Goal: Task Accomplishment & Management: Manage account settings

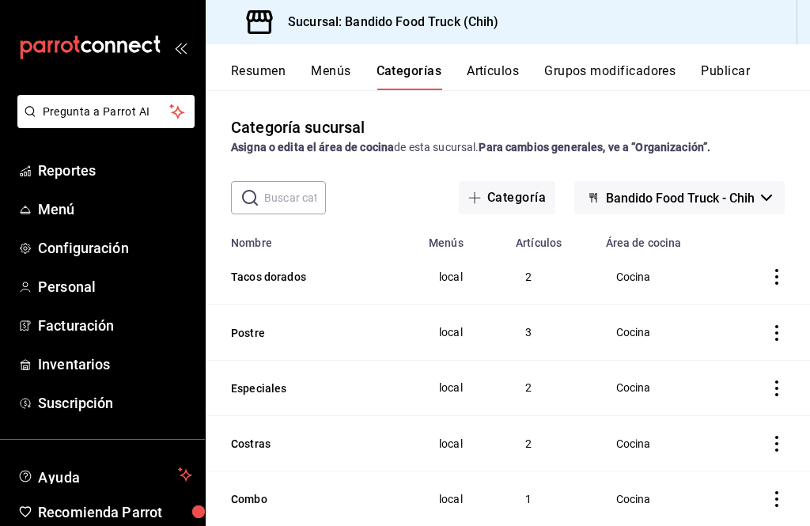
click at [260, 74] on button "Resumen" at bounding box center [258, 76] width 55 height 27
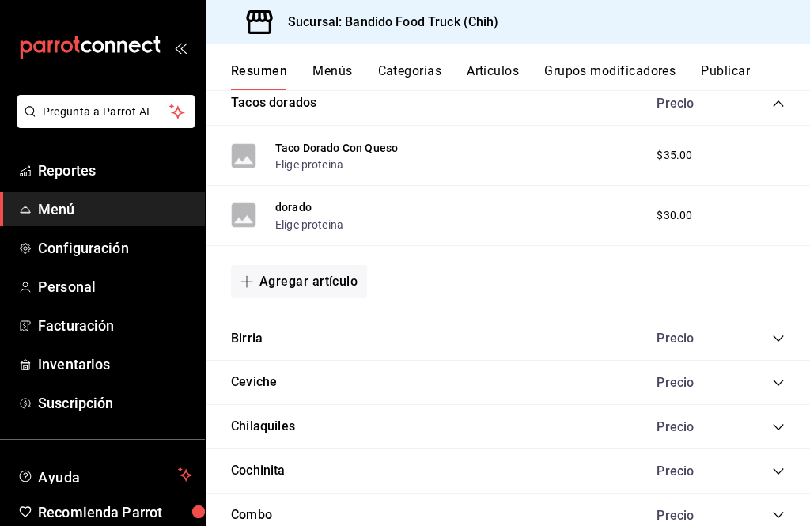
scroll to position [862, 0]
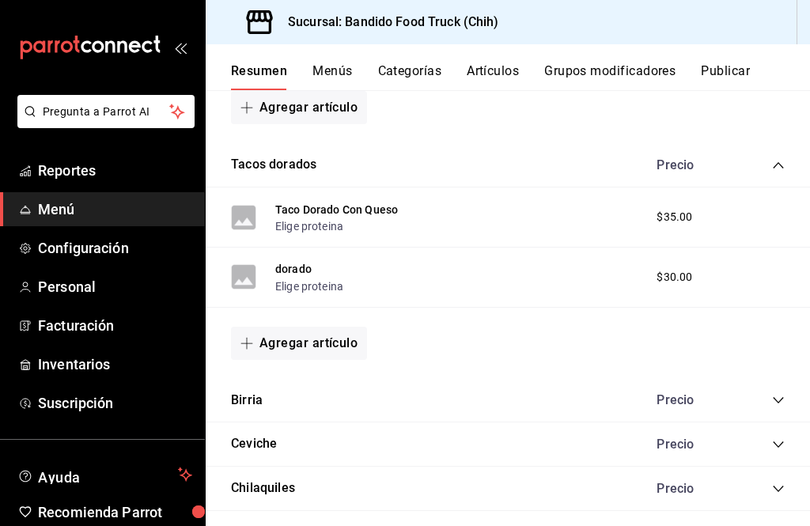
click at [760, 403] on div "Precio" at bounding box center [713, 400] width 144 height 15
click at [785, 160] on icon "collapse-category-row" at bounding box center [778, 165] width 13 height 13
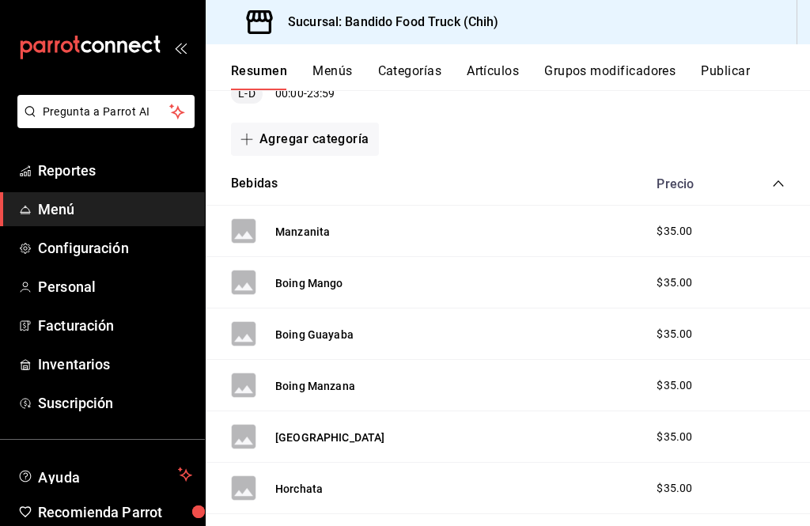
scroll to position [211, 0]
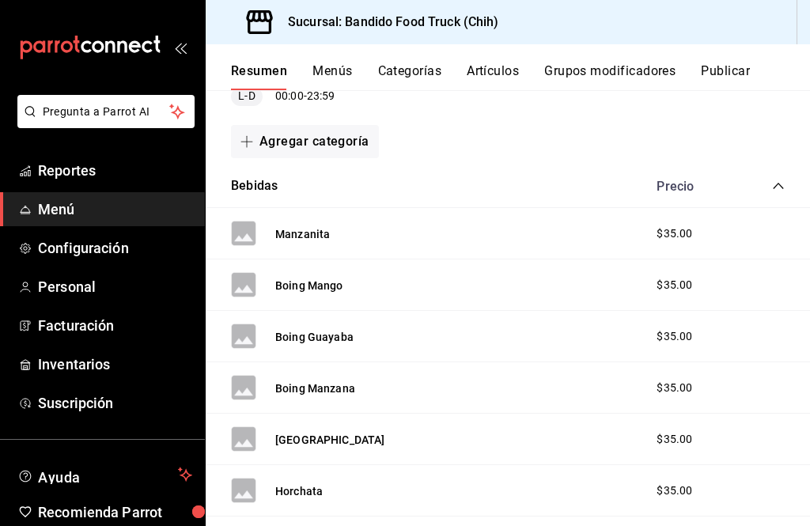
click at [778, 188] on icon "collapse-category-row" at bounding box center [778, 186] width 13 height 13
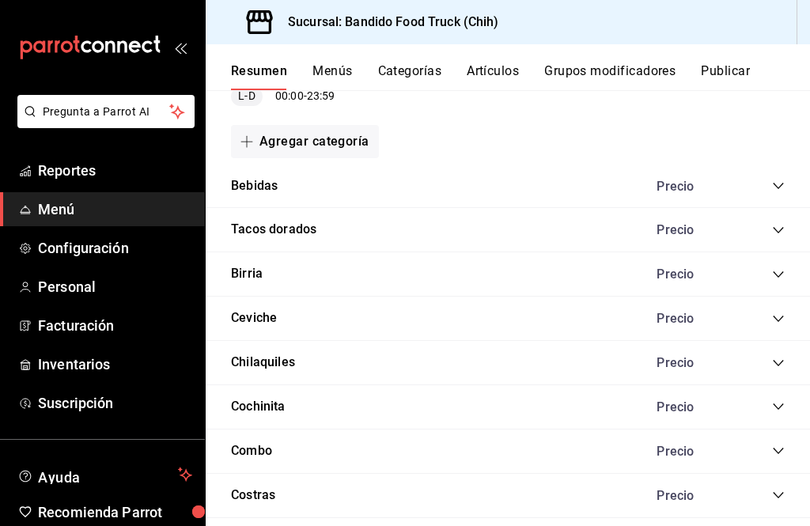
click at [784, 231] on icon "collapse-category-row" at bounding box center [778, 230] width 13 height 13
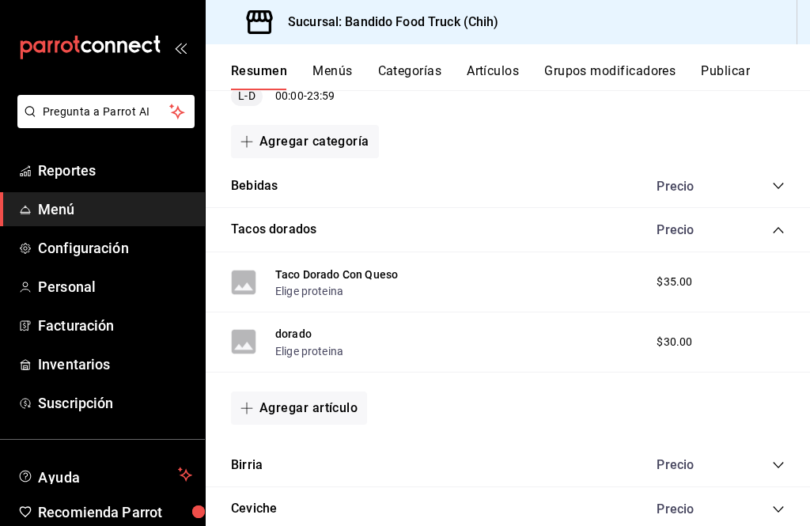
click at [768, 229] on div "Precio" at bounding box center [713, 229] width 144 height 15
click at [774, 227] on icon "collapse-category-row" at bounding box center [778, 230] width 13 height 13
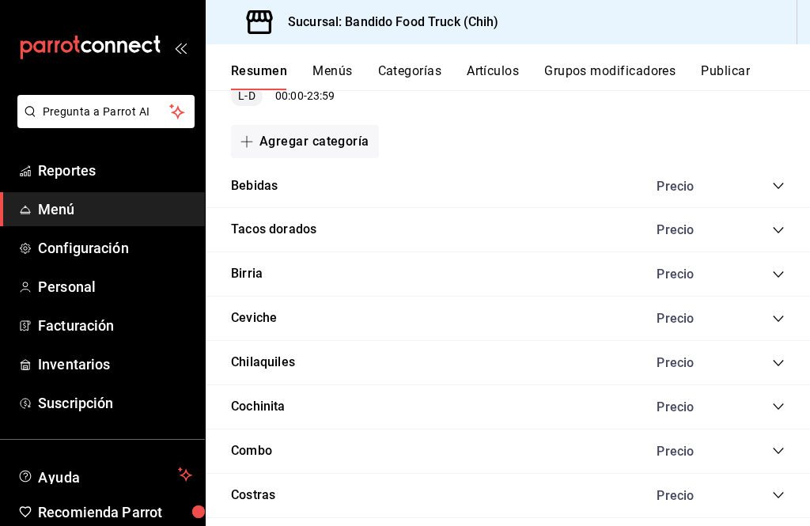
click at [300, 226] on button "Tacos dorados" at bounding box center [273, 230] width 85 height 18
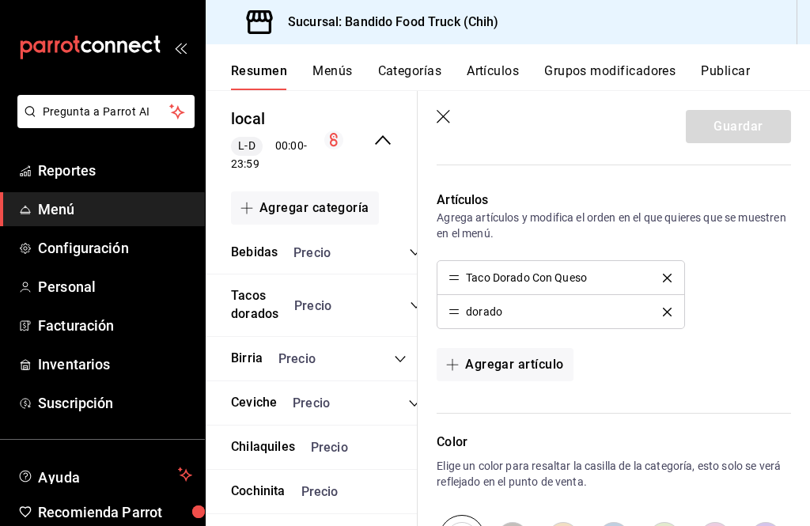
scroll to position [367, 0]
click at [484, 364] on button "Agregar artículo" at bounding box center [505, 363] width 136 height 33
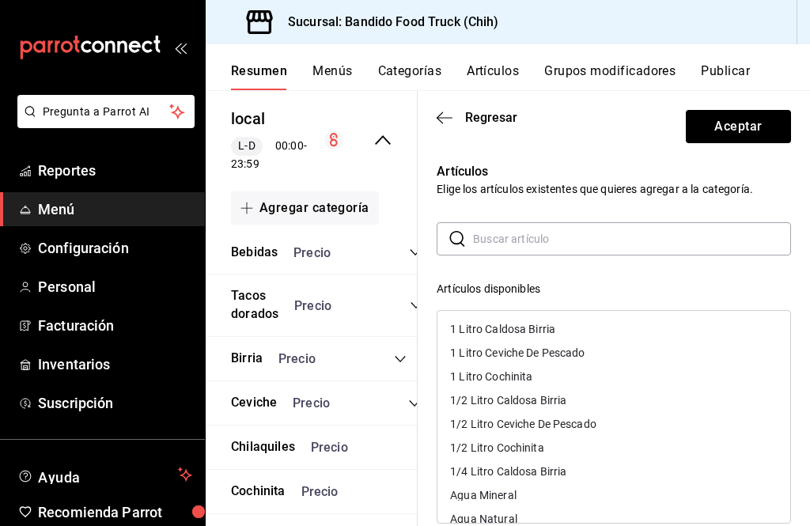
click at [445, 112] on icon "button" at bounding box center [445, 118] width 16 height 14
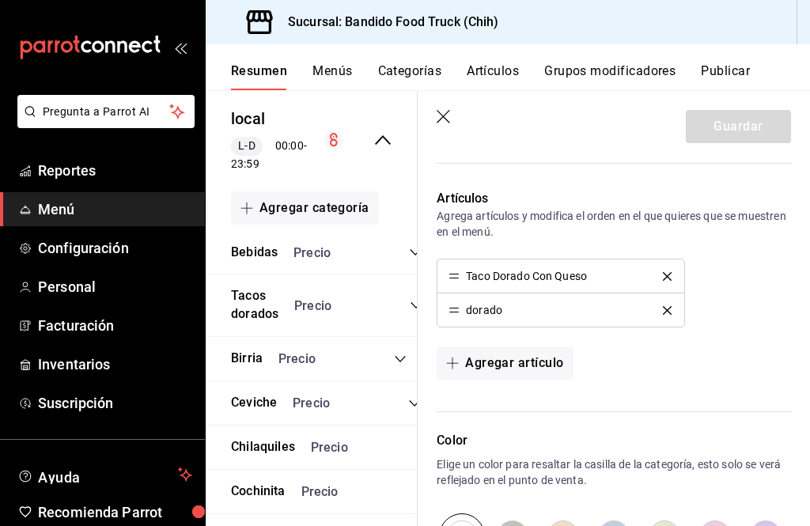
click at [491, 360] on button "Agregar artículo" at bounding box center [505, 363] width 136 height 33
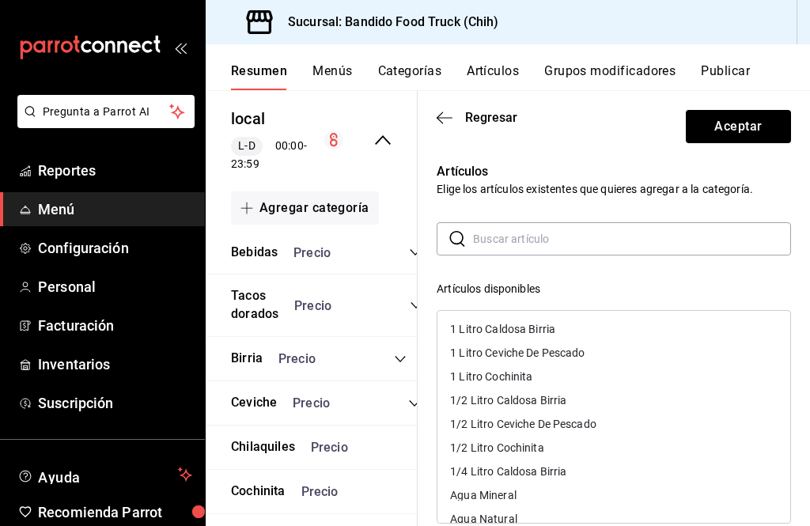
scroll to position [0, 0]
click at [727, 233] on input "text" at bounding box center [632, 239] width 318 height 32
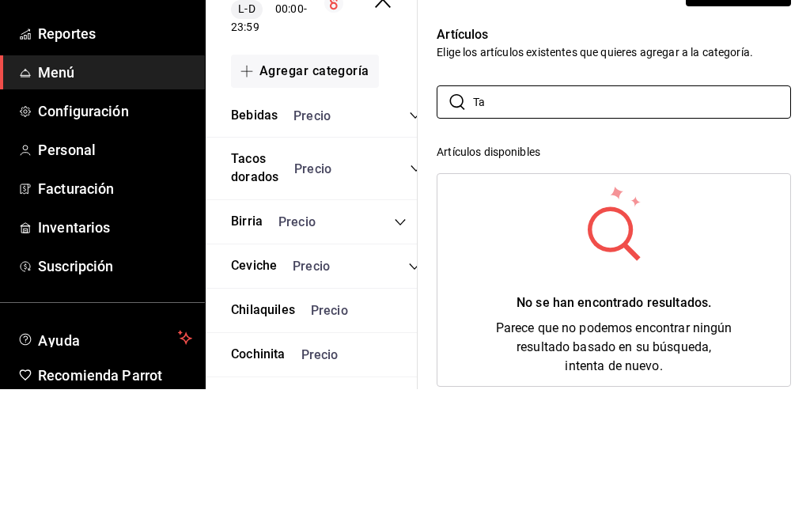
type input "T"
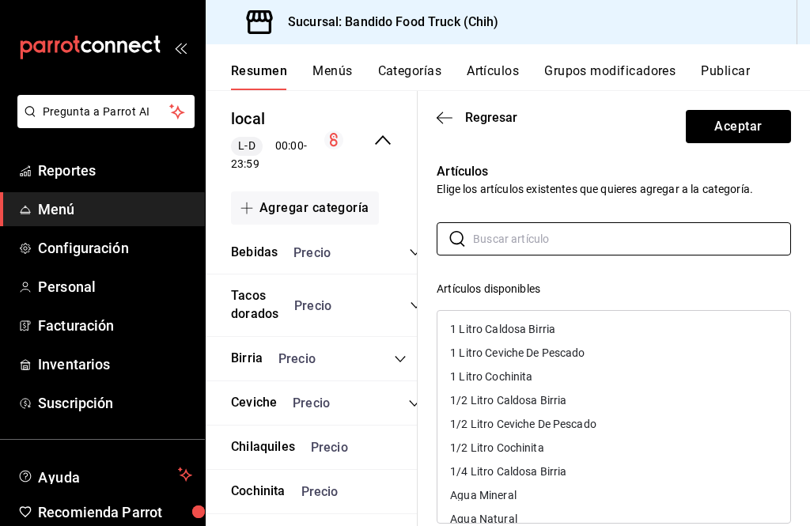
click at [451, 123] on icon "button" at bounding box center [445, 118] width 16 height 14
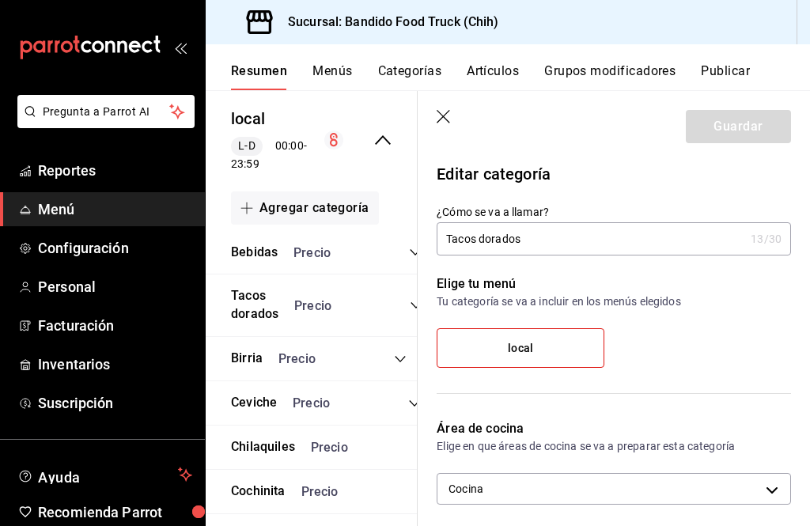
click at [510, 70] on button "Artículos" at bounding box center [493, 76] width 52 height 27
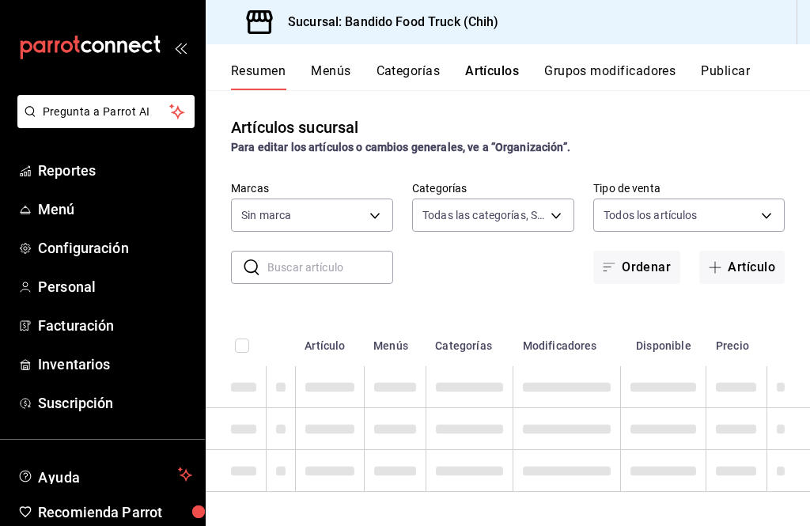
click at [513, 63] on button "Artículos" at bounding box center [492, 76] width 54 height 27
type input "22e22152-f942-4779-a091-e9746e856eb4,f4b0c892-b377-4891-b337-faa9cc273e23,d54fc…"
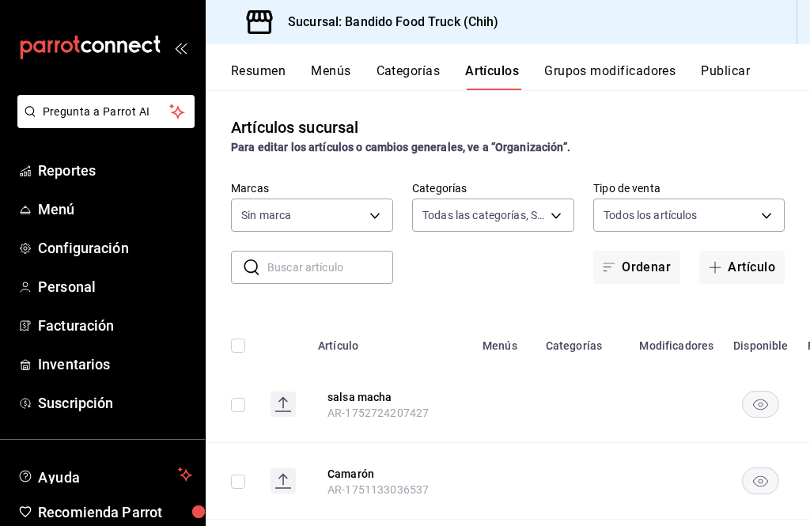
type input "51a0bfc8-29ed-46f5-9bf8-5dd92ce45963"
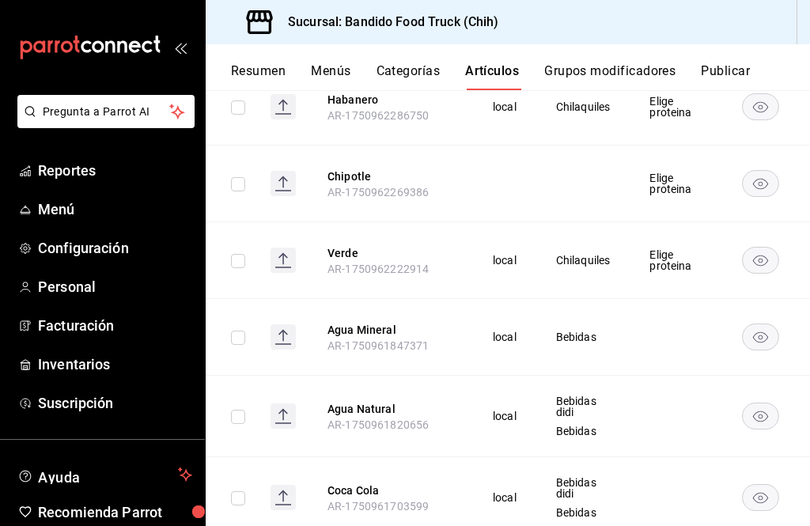
click at [643, 70] on button "Grupos modificadores" at bounding box center [609, 76] width 131 height 27
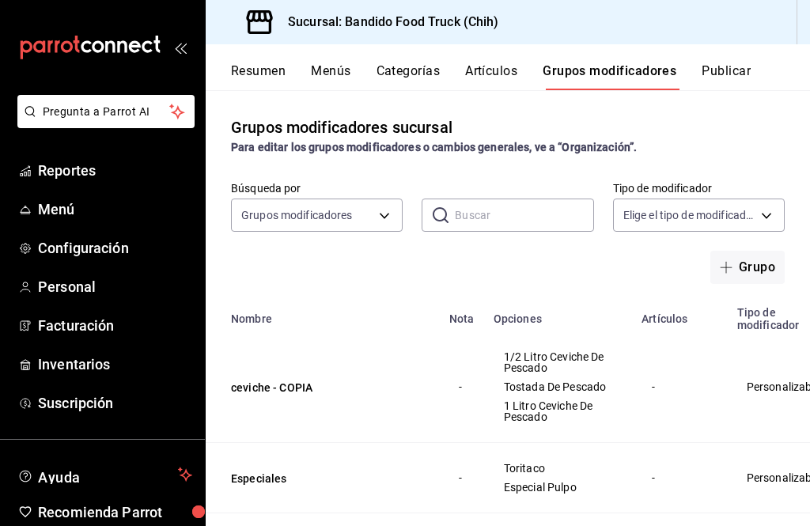
click at [729, 70] on button "Publicar" at bounding box center [726, 76] width 49 height 27
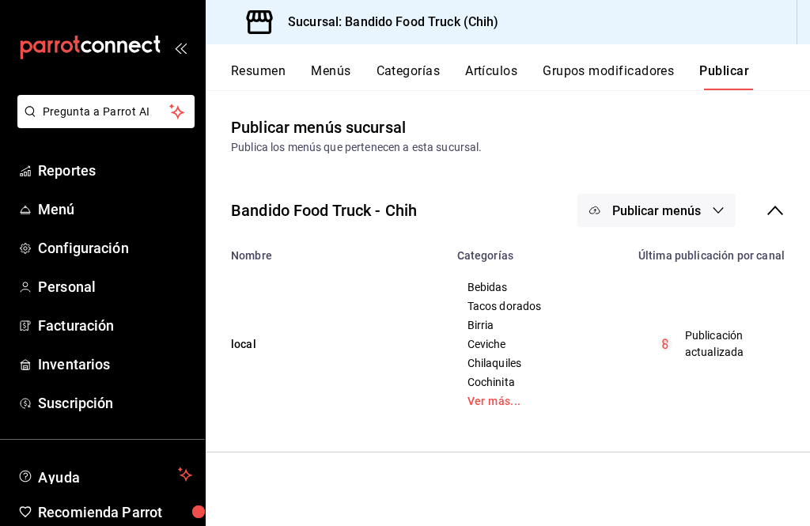
click at [783, 215] on icon at bounding box center [775, 210] width 19 height 19
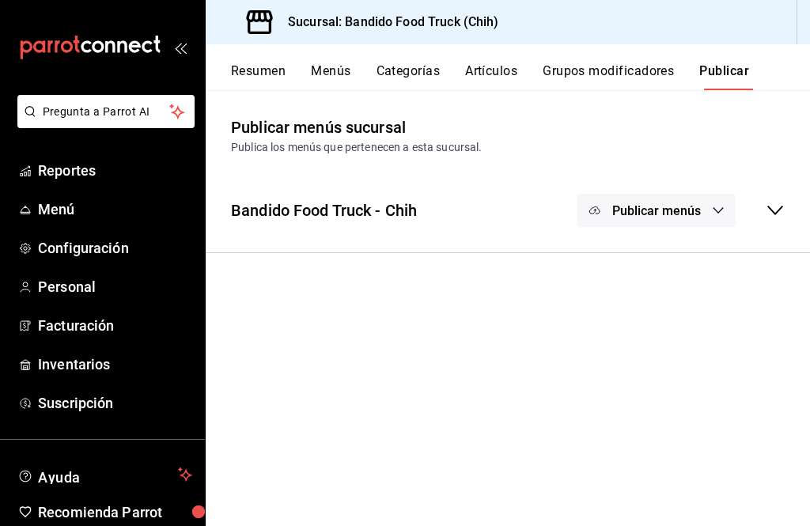
click at [781, 211] on icon at bounding box center [775, 210] width 19 height 19
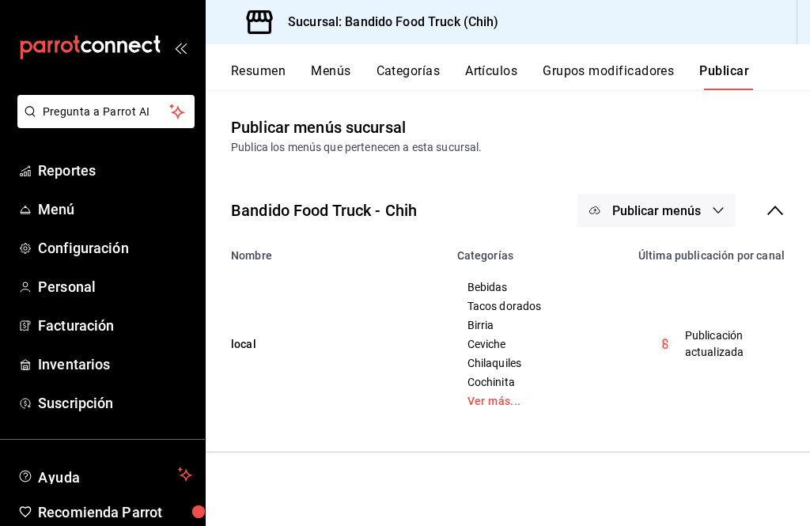
click at [643, 68] on button "Grupos modificadores" at bounding box center [608, 76] width 131 height 27
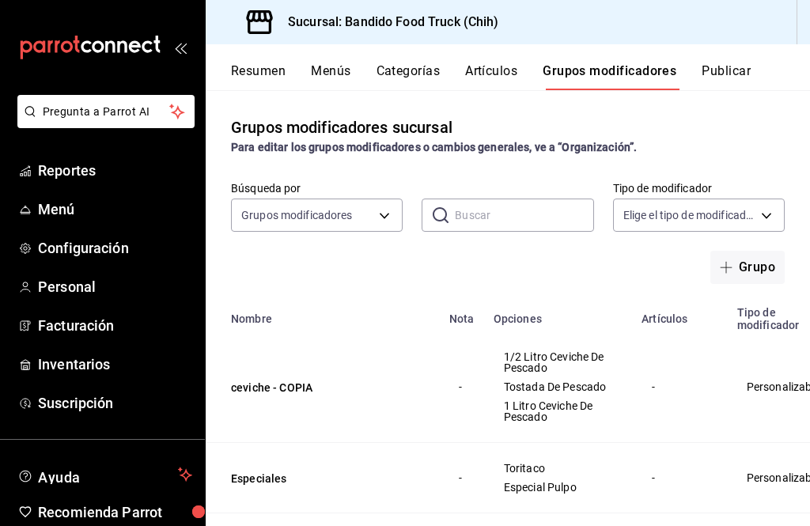
click at [515, 79] on button "Artículos" at bounding box center [491, 76] width 52 height 27
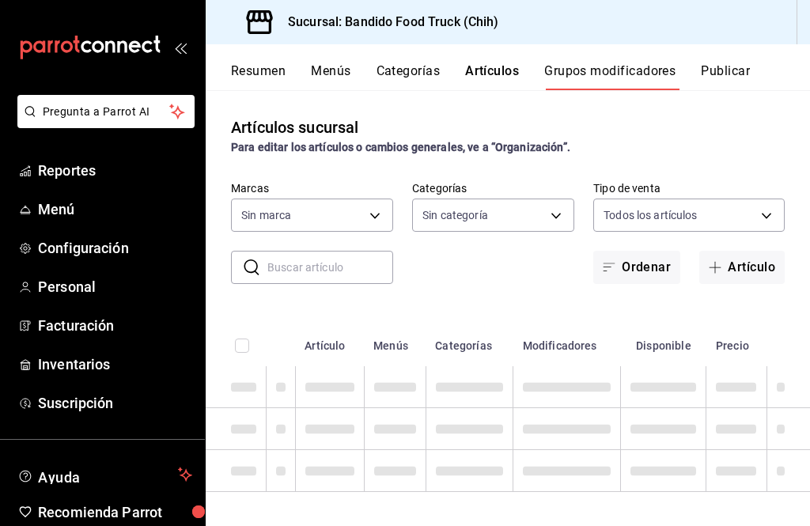
type input "51a0bfc8-29ed-46f5-9bf8-5dd92ce45963"
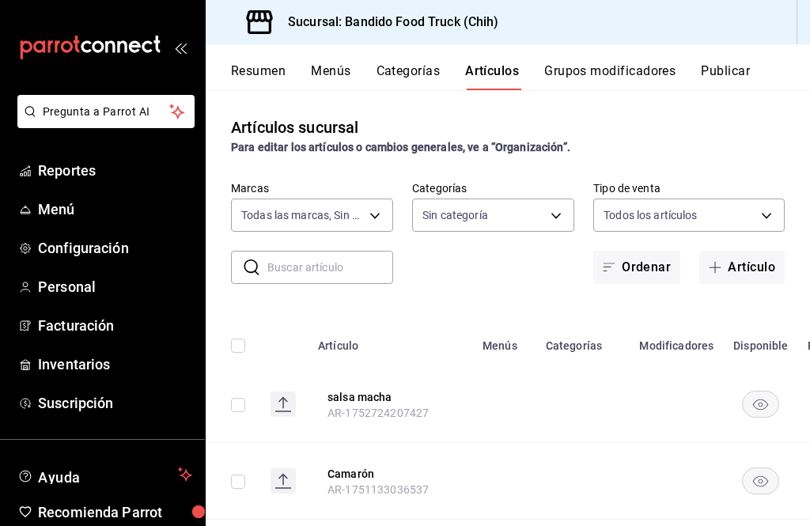
type input "22e22152-f942-4779-a091-e9746e856eb4,f4b0c892-b377-4891-b337-faa9cc273e23,d54fc…"
click at [761, 267] on button "Artículo" at bounding box center [742, 267] width 85 height 33
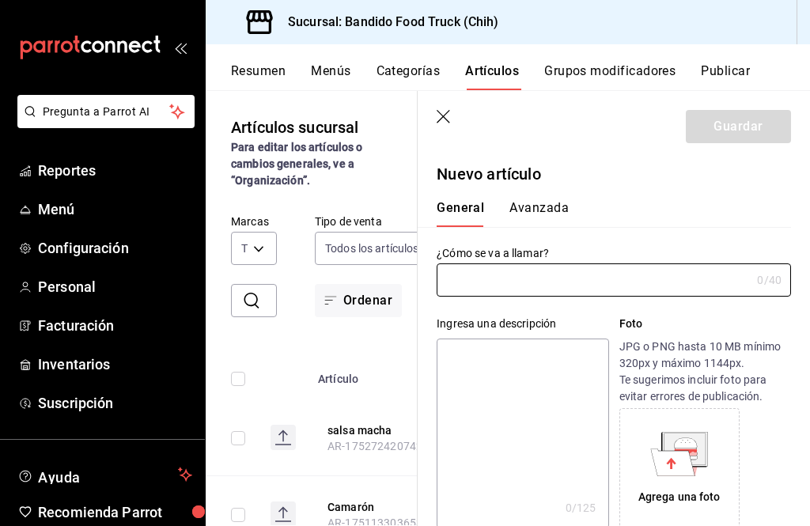
click at [451, 110] on icon "button" at bounding box center [445, 118] width 16 height 16
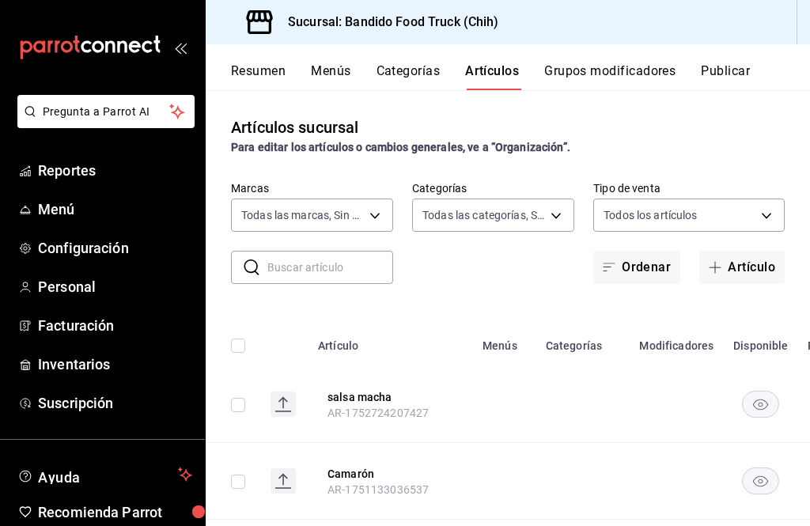
click at [268, 64] on button "Resumen" at bounding box center [258, 76] width 55 height 27
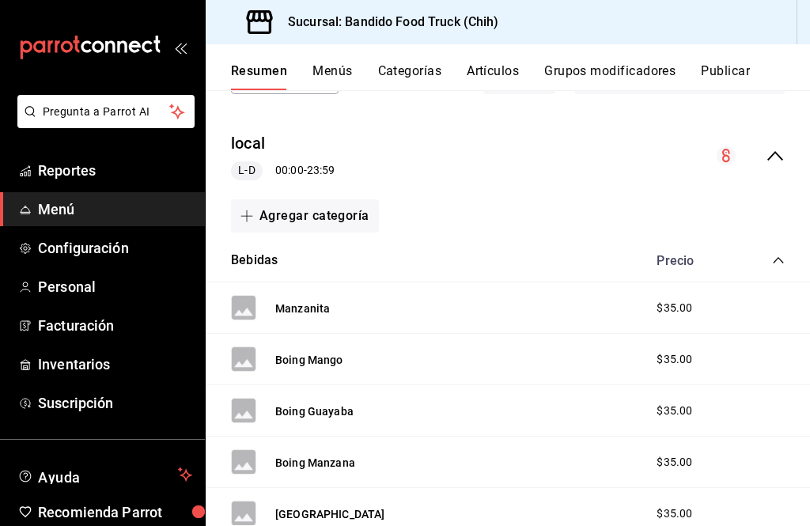
scroll to position [138, 0]
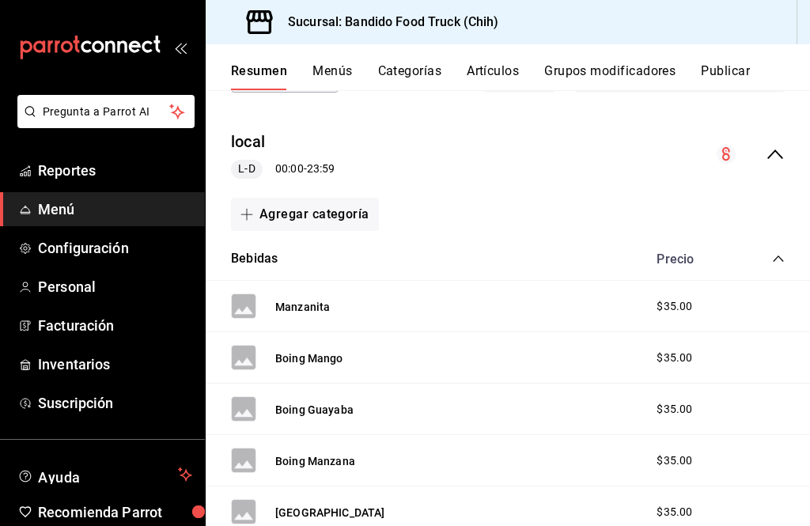
click at [777, 261] on icon "collapse-category-row" at bounding box center [778, 258] width 13 height 13
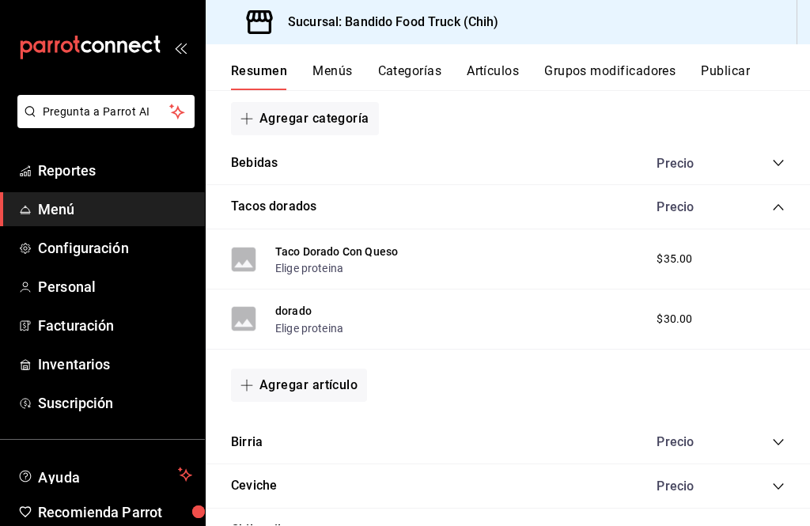
scroll to position [237, 0]
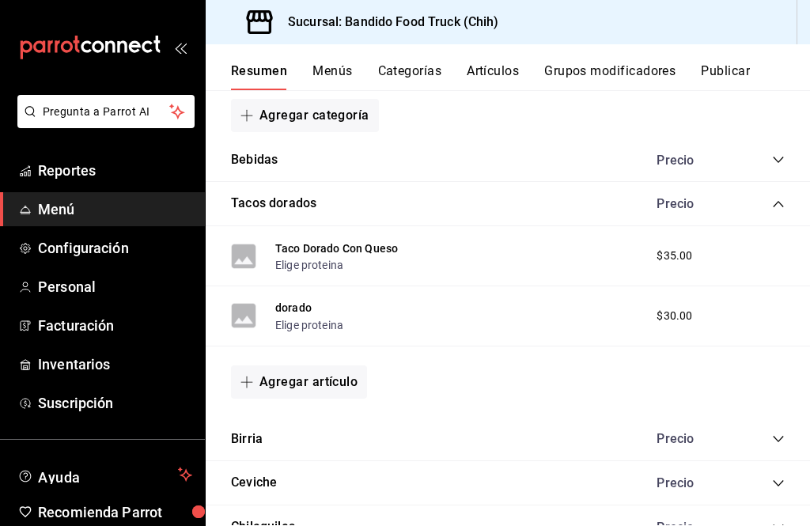
click at [779, 208] on icon "collapse-category-row" at bounding box center [778, 204] width 13 height 13
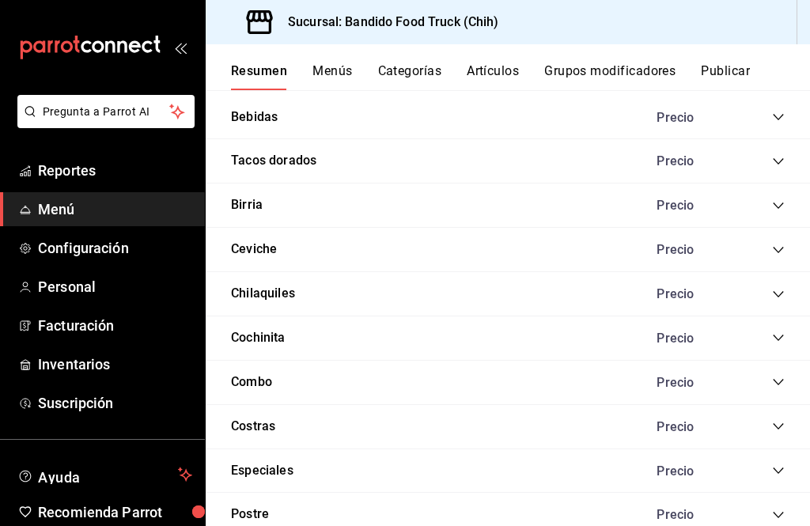
scroll to position [279, 0]
click at [782, 380] on icon "collapse-category-row" at bounding box center [778, 383] width 10 height 6
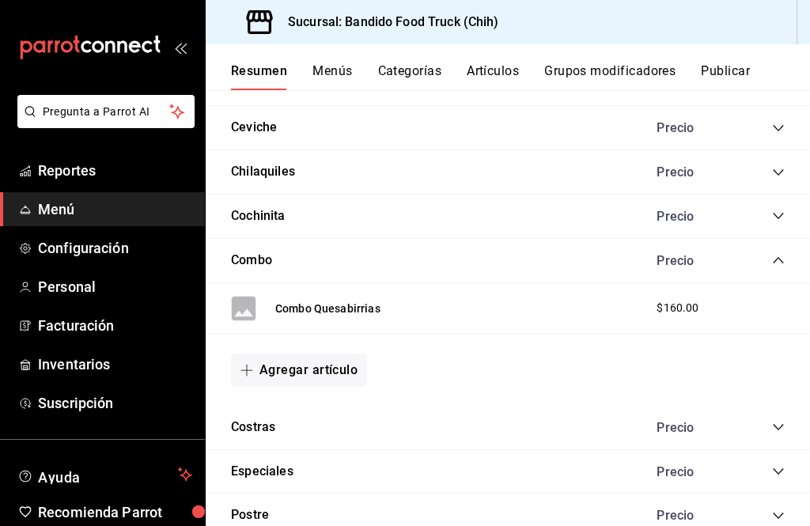
click at [782, 259] on icon "collapse-category-row" at bounding box center [778, 260] width 13 height 13
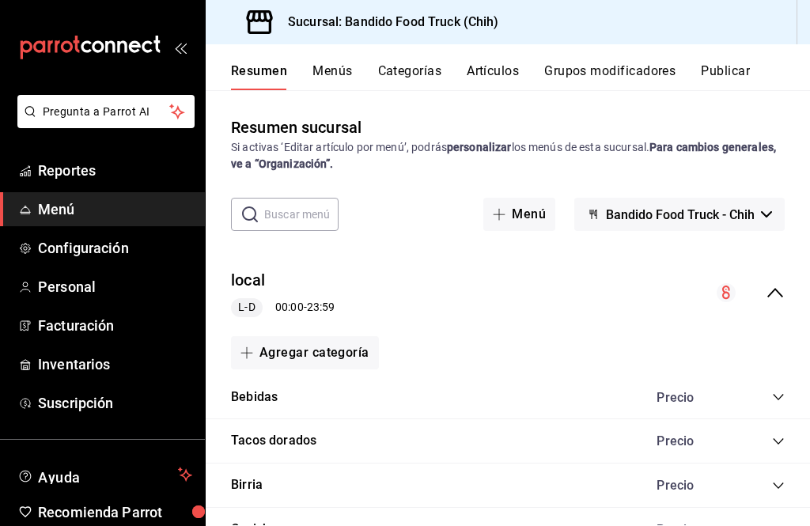
scroll to position [0, 0]
